Goal: Check status

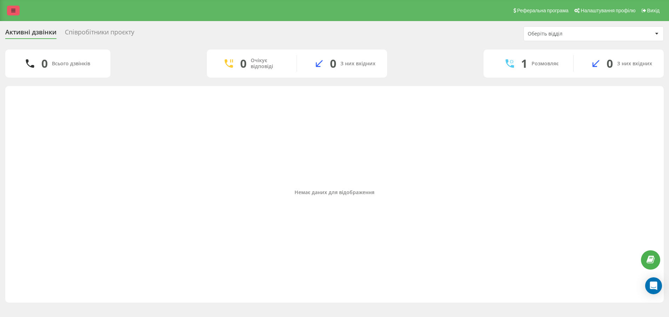
click at [15, 7] on link at bounding box center [13, 11] width 13 height 10
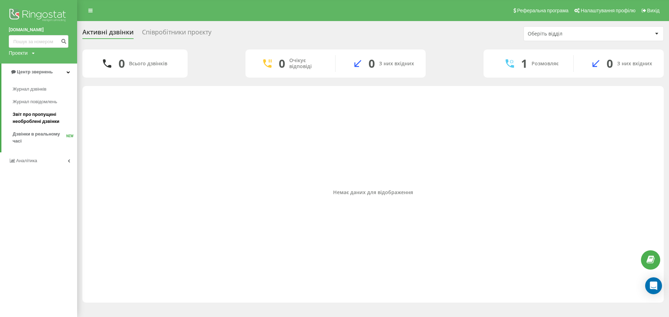
click at [29, 122] on span "Звіт про пропущені необроблені дзвінки" at bounding box center [43, 118] width 61 height 14
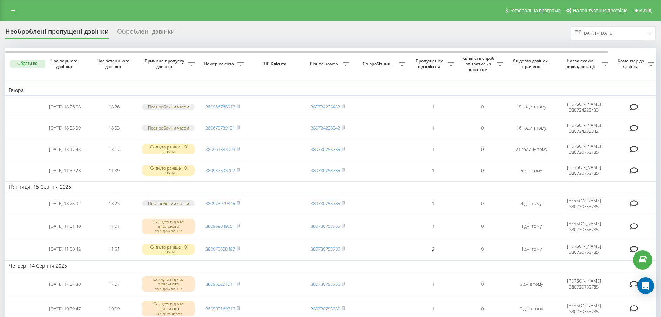
click at [317, 29] on div "Необроблені пропущені дзвінки Оброблені дзвінки [DATE] - [DATE]" at bounding box center [330, 33] width 651 height 14
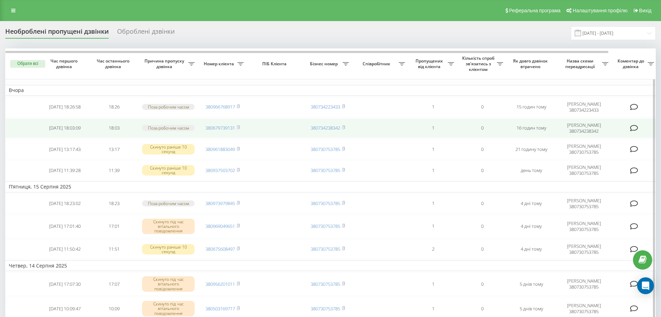
click at [241, 125] on td "380679739131" at bounding box center [222, 128] width 49 height 20
click at [240, 128] on icon at bounding box center [238, 127] width 2 height 3
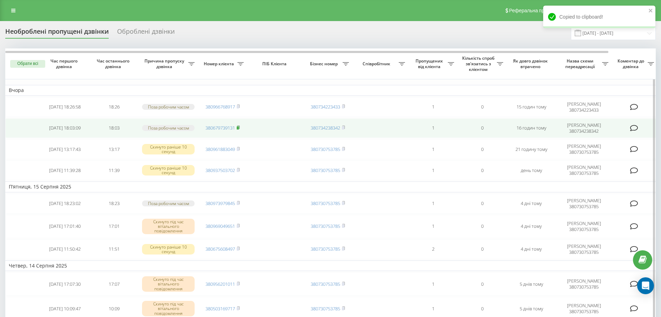
click at [239, 128] on rect at bounding box center [238, 127] width 2 height 3
